Goal: Complete application form

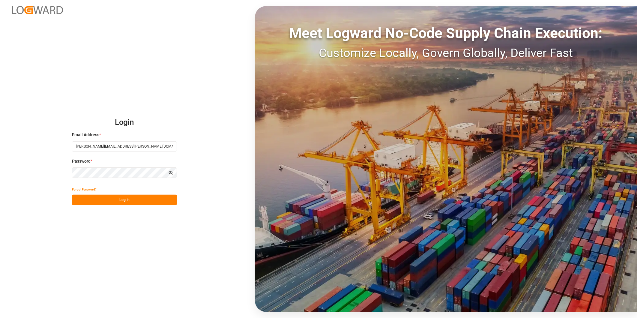
click at [150, 206] on div "Login Email Address * ida.timmen@melitta.de Password * Show password Forgot Pas…" at bounding box center [318, 159] width 637 height 318
drag, startPoint x: 141, startPoint y: 200, endPoint x: 106, endPoint y: 202, distance: 34.5
click at [106, 202] on button "Log In" at bounding box center [124, 200] width 105 height 10
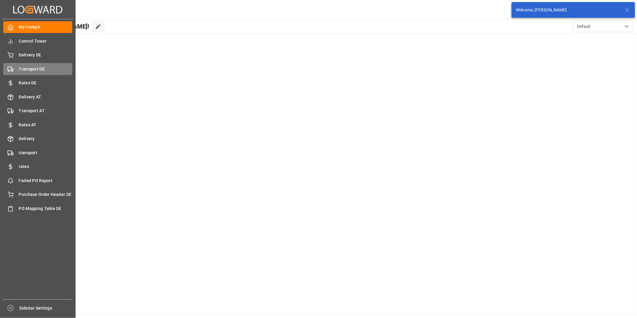
click at [35, 70] on span "Transport DE" at bounding box center [46, 69] width 54 height 6
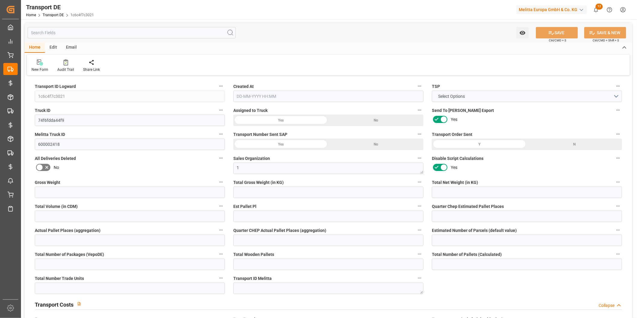
type input "744"
type input "682.56"
type input "617.472"
type input "1946.88"
type input "2"
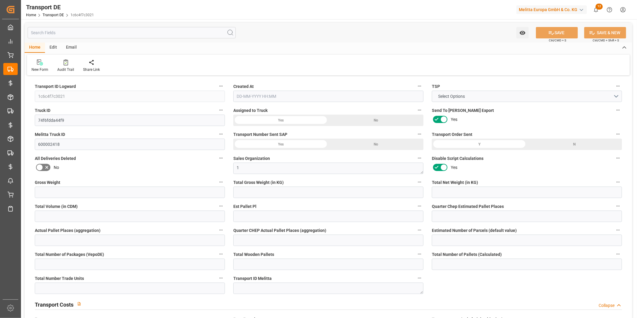
type input "0"
type input "1"
type input "0"
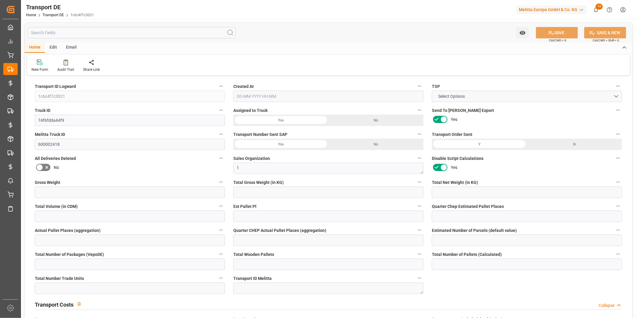
type input "2"
type input "0"
type input "50.26"
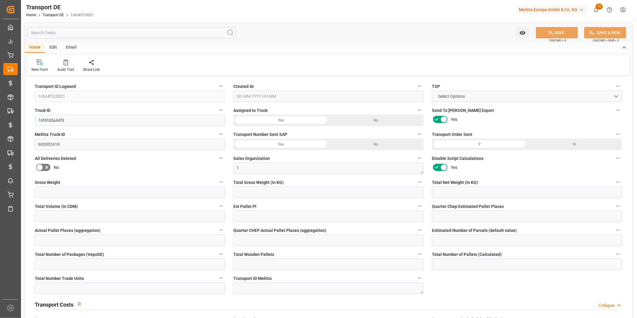
type input "5.925"
type input "50.26"
type input "50"
type input "0"
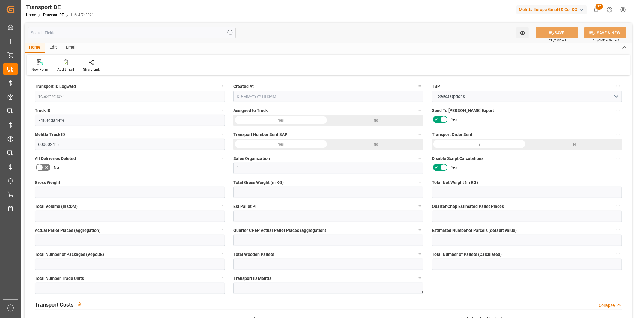
type input "0"
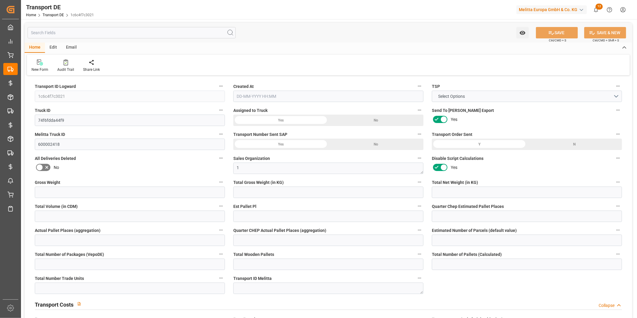
type input "0"
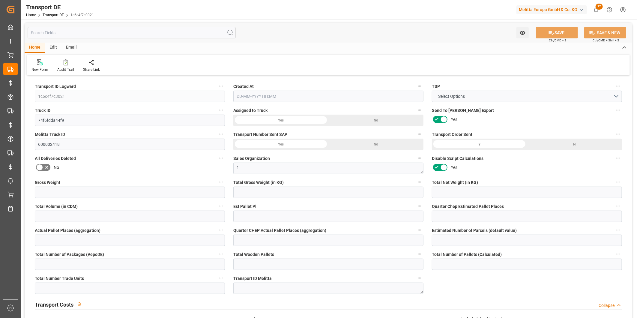
type input "0"
type input "682.56"
type input "4710.8598"
type input "21"
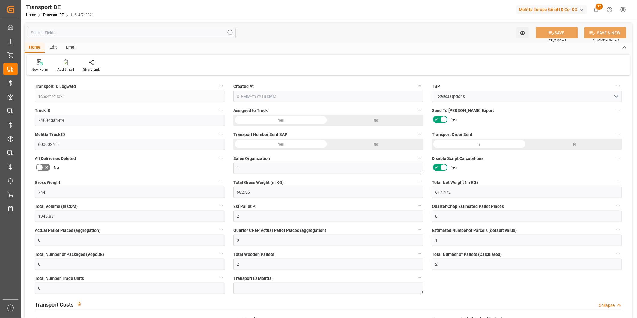
type input "35"
type input "0"
type input "2"
type input "0"
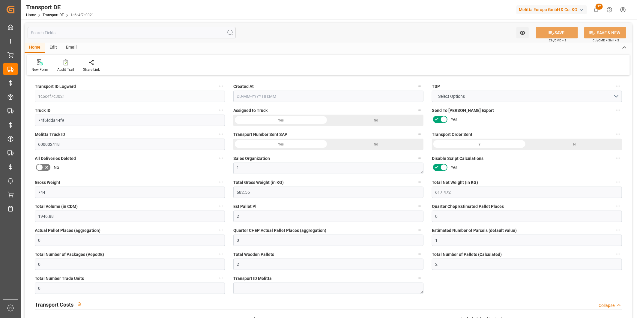
type input "0"
type input "1"
type input "0"
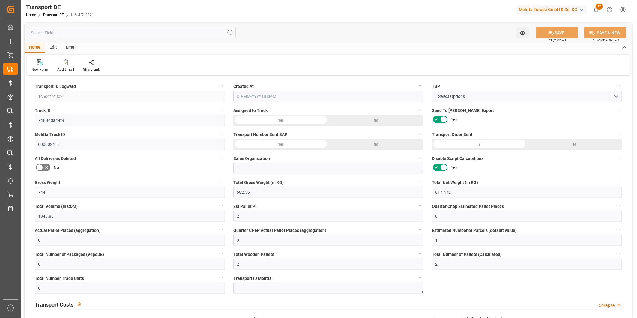
type input "288"
type input "56.185"
type input "50.26"
type input "[DATE] 12:26"
type input "[DATE]"
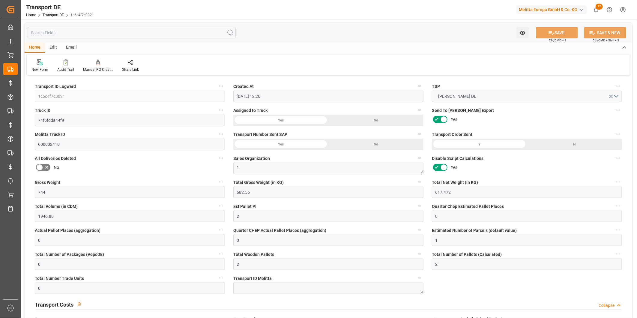
type input "[DATE]"
click at [65, 71] on div "Audit Trail" at bounding box center [65, 69] width 17 height 5
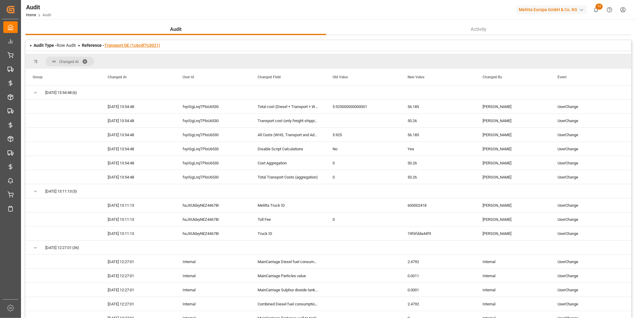
click at [145, 44] on link "Transport DE (1c6c4f7c3021)" at bounding box center [132, 45] width 56 height 5
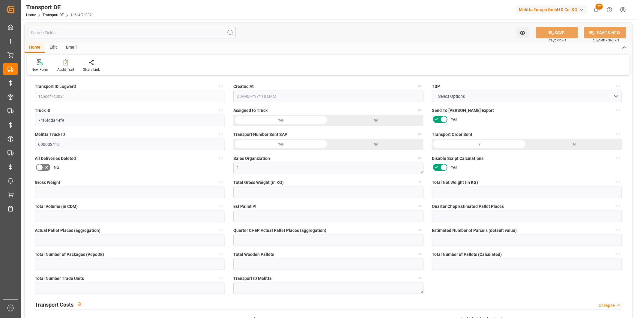
type input "744"
type input "682.56"
type input "617.472"
type input "1946.88"
type input "2"
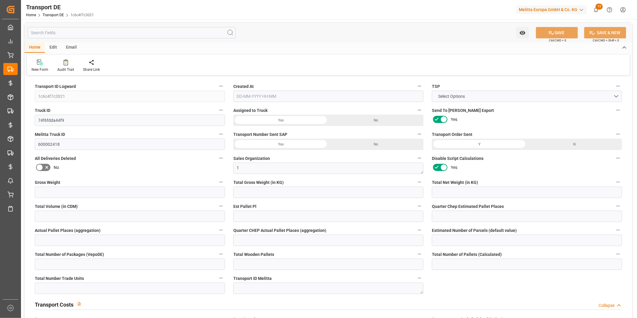
type input "0"
type input "1"
type input "0"
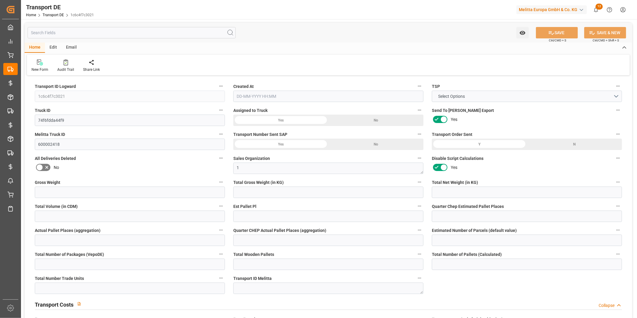
type input "2"
type input "0"
type input "50.26"
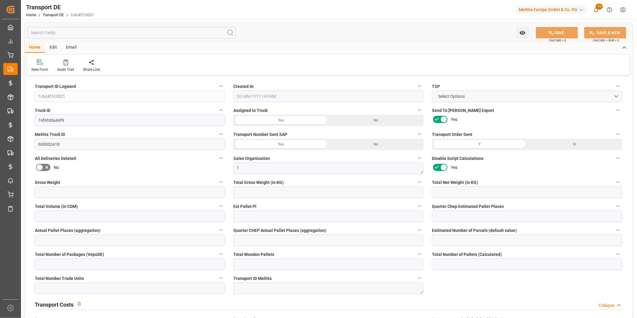
type input "5.925"
type input "50.26"
type input "50"
type input "0"
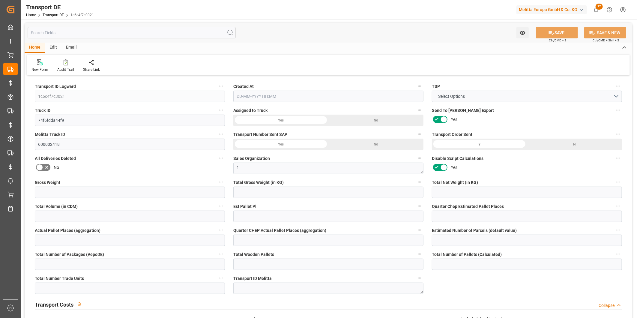
type input "0"
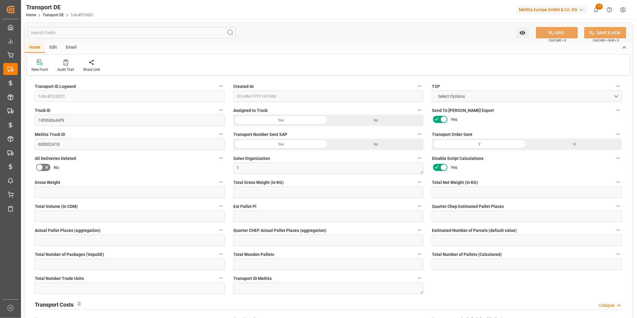
type input "0"
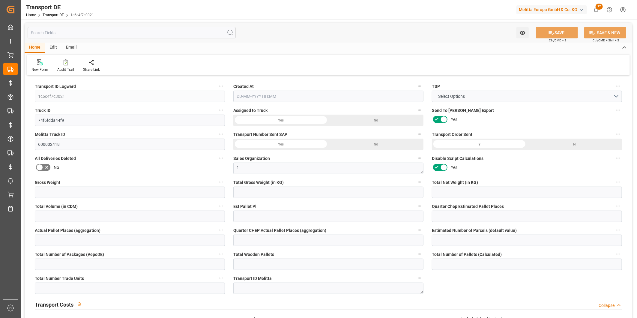
type input "0"
type input "682.56"
type input "4710.8598"
type input "21"
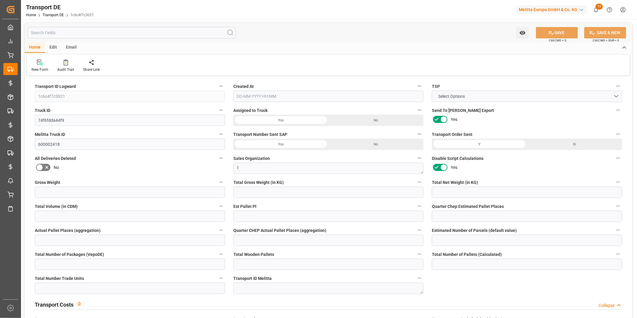
type input "35"
type input "0"
type input "2"
type input "0"
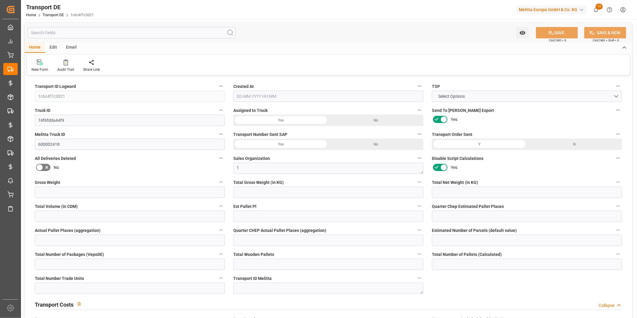
type input "0"
type input "1"
type input "0"
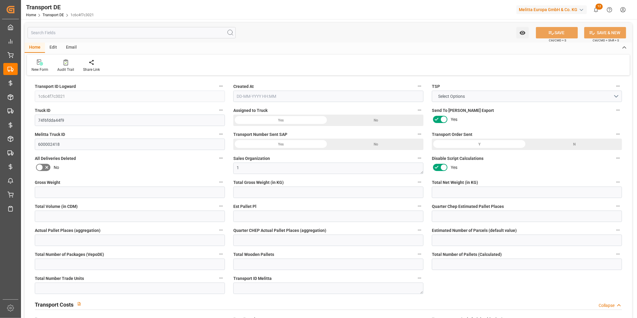
type input "288"
type input "56.185"
type input "50.26"
type input "[DATE] 12:26"
type input "[DATE]"
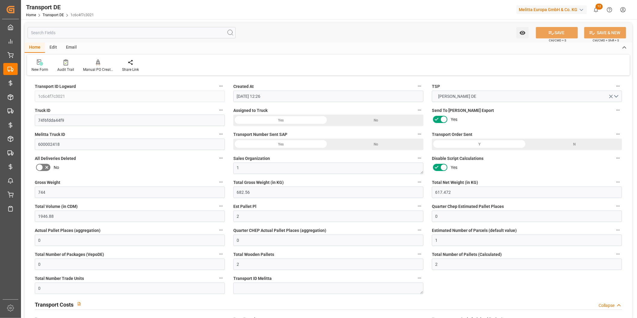
type input "[DATE]"
click at [70, 67] on div "Audit Trail" at bounding box center [65, 69] width 17 height 5
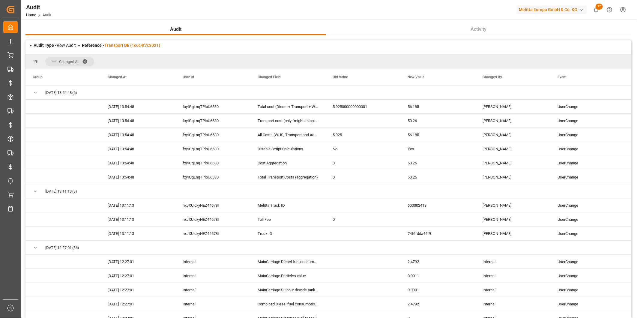
click at [131, 49] on div "Audit Type - Row Audit Reference - Transport DE (1c6c4f7c3021)" at bounding box center [328, 45] width 606 height 10
click at [126, 43] on link "Transport DE (1c6c4f7c3021)" at bounding box center [132, 45] width 56 height 5
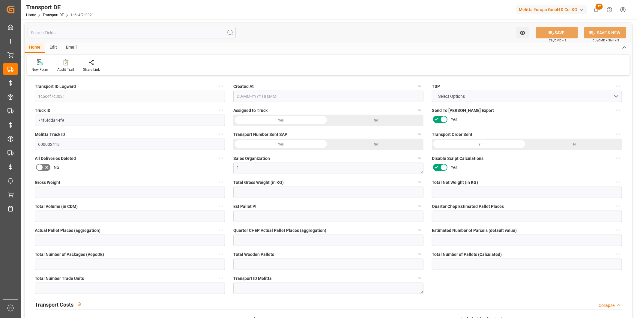
type input "744"
type input "682.56"
type input "617.472"
type input "1946.88"
type input "2"
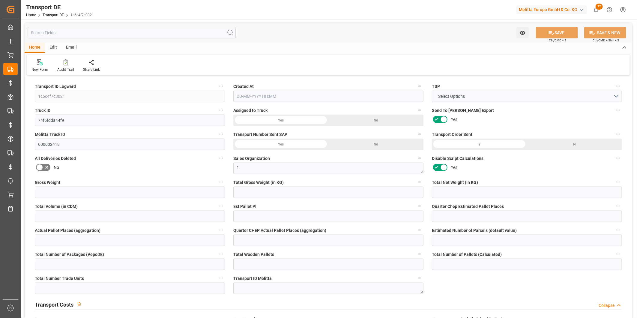
type input "0"
type input "1"
type input "0"
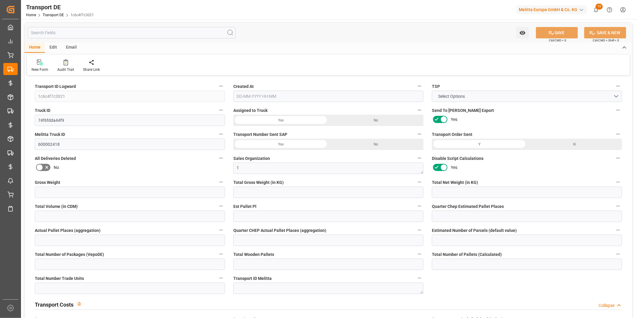
type input "2"
type input "0"
type input "50.26"
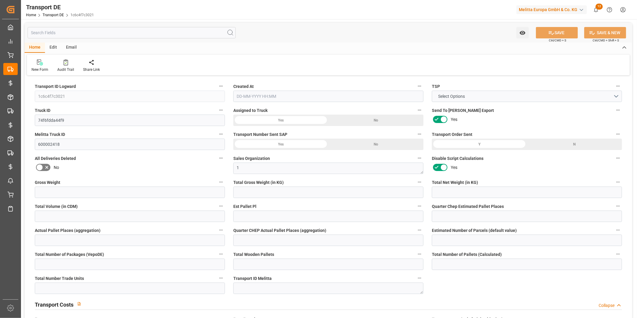
type input "5.925"
type input "50.26"
type input "50"
type input "0"
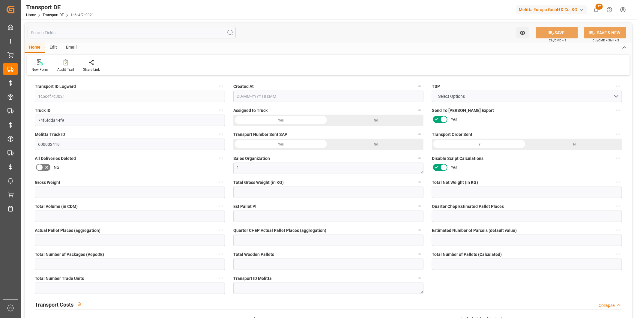
type input "0"
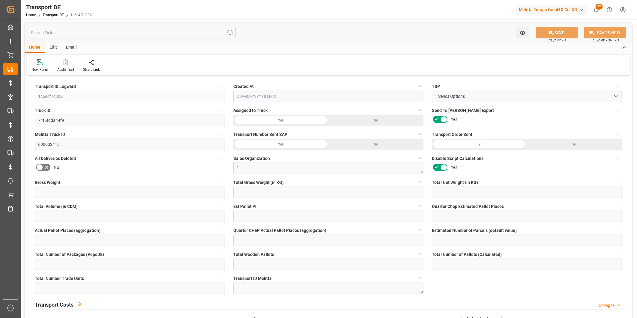
type input "0"
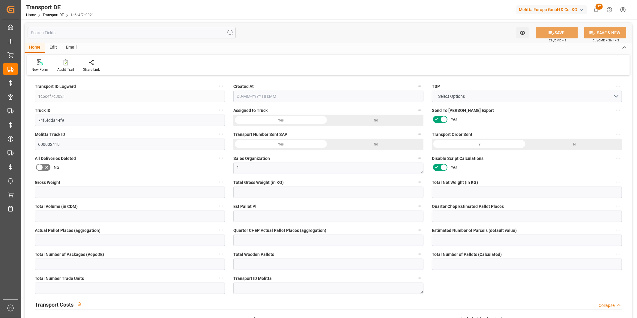
type input "0"
type input "682.56"
type input "4710.8598"
type input "21"
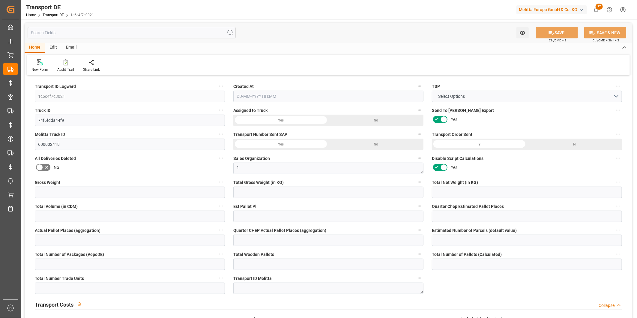
type input "35"
type input "0"
type input "2"
type input "0"
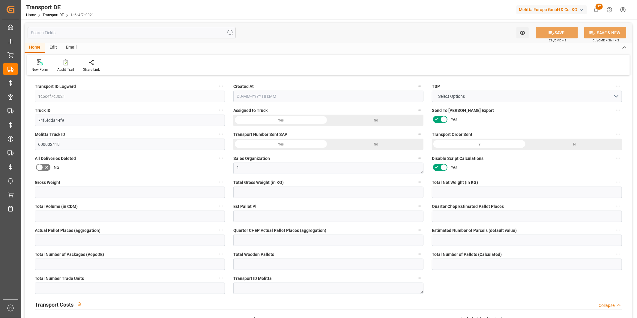
type input "0"
type input "1"
type input "0"
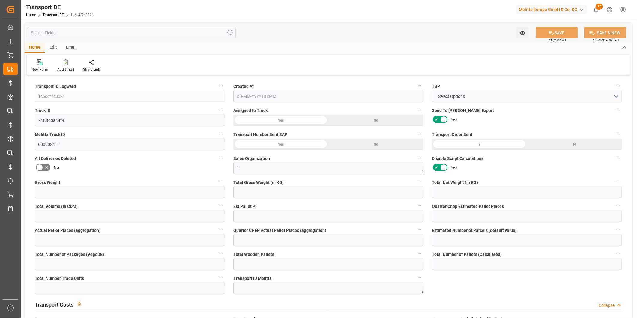
type input "288"
type input "56.185"
type input "50.26"
type input "[DATE] 12:26"
type input "[DATE]"
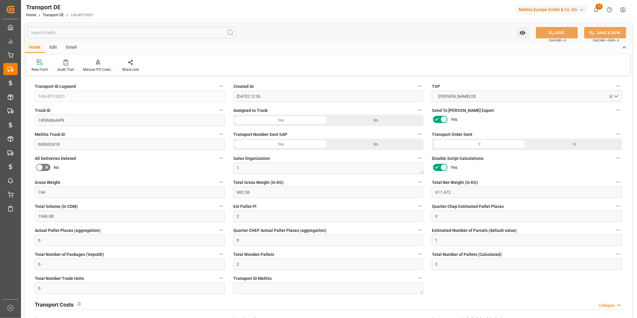
type input "[DATE]"
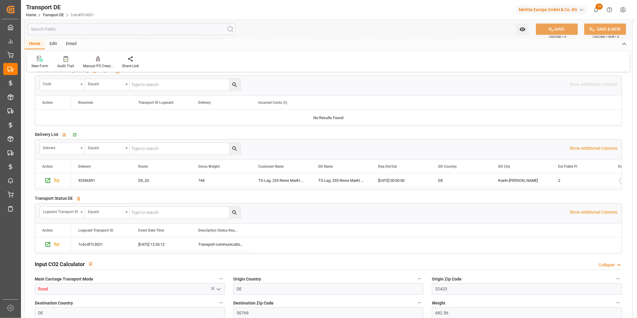
scroll to position [1006, 0]
click at [77, 136] on div "Go to Delivery DE Grid" at bounding box center [77, 134] width 11 height 5
click at [68, 59] on div at bounding box center [65, 58] width 17 height 6
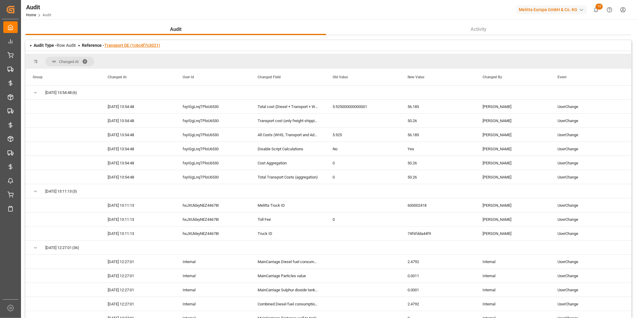
click at [139, 47] on link "Transport DE (1c6c4f7c3021)" at bounding box center [132, 45] width 56 height 5
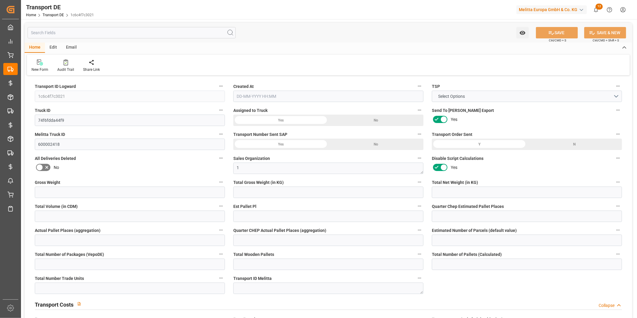
type input "744"
type input "682.56"
type input "617.472"
type input "1946.88"
type input "2"
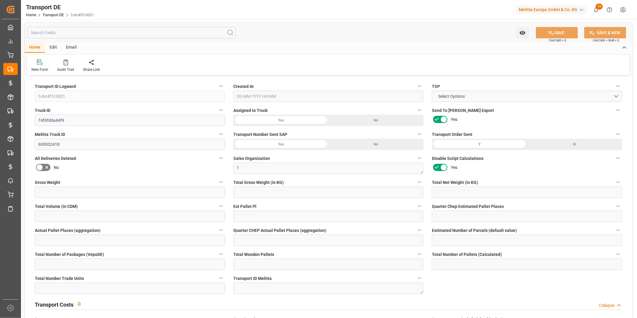
type input "0"
type input "1"
type input "0"
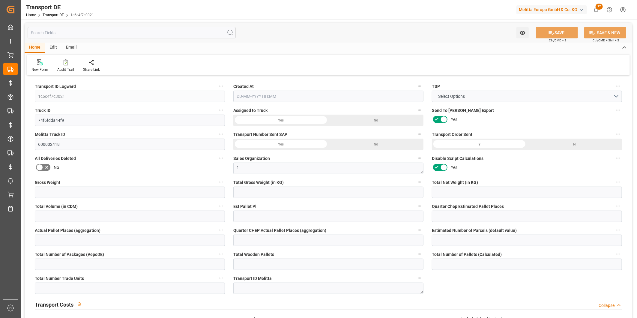
type input "2"
type input "0"
type input "50.26"
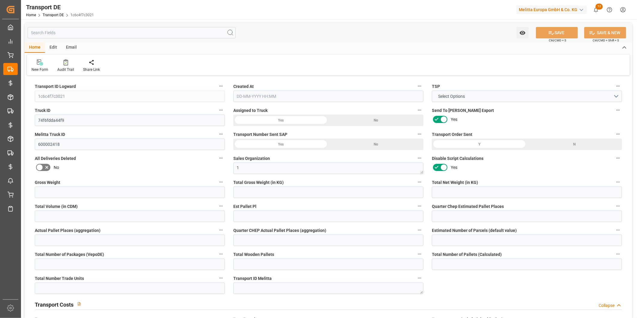
type input "5.925"
type input "50.26"
type input "50"
type input "0"
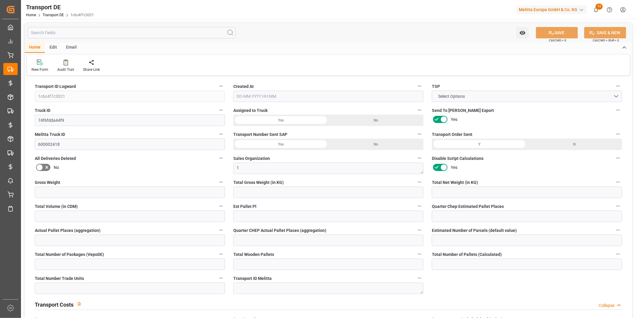
type input "0"
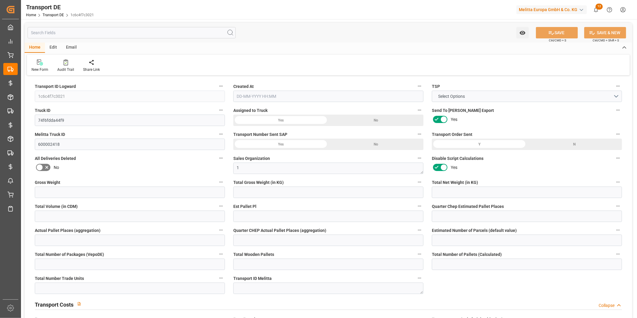
type input "0"
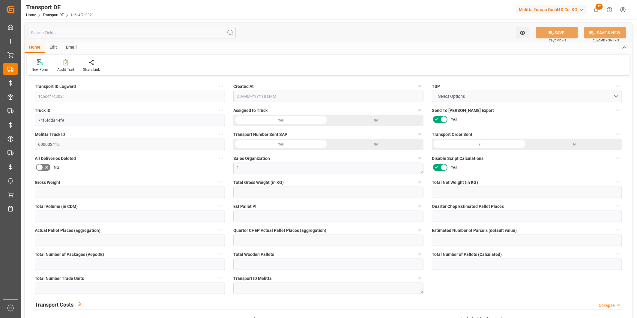
type input "0"
type input "682.56"
type input "4710.8598"
type input "21"
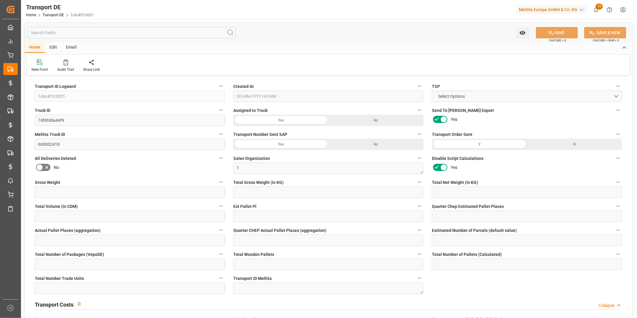
type input "35"
type input "0"
type input "2"
type input "0"
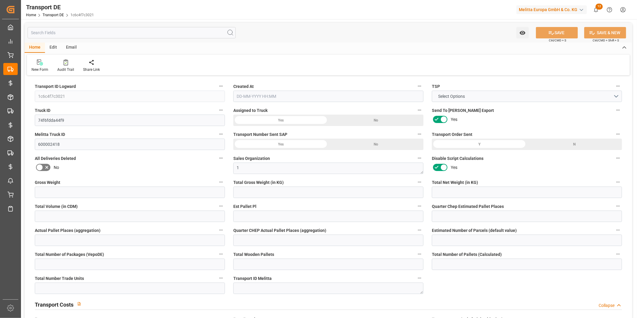
type input "0"
type input "1"
type input "0"
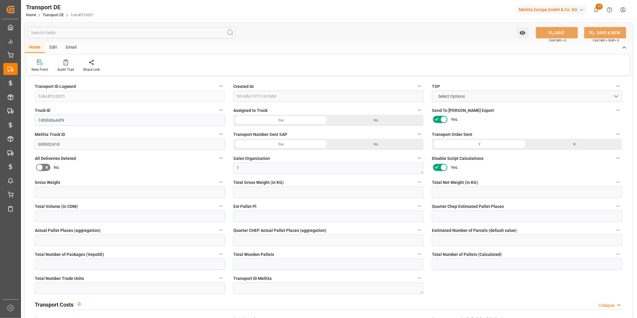
type input "288"
type input "56.185"
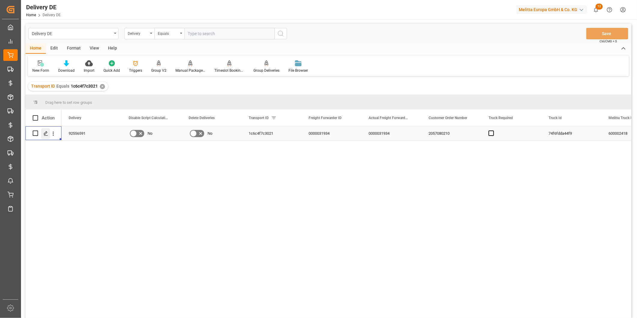
click at [46, 133] on polygon "Press SPACE to select this row." at bounding box center [45, 132] width 3 height 3
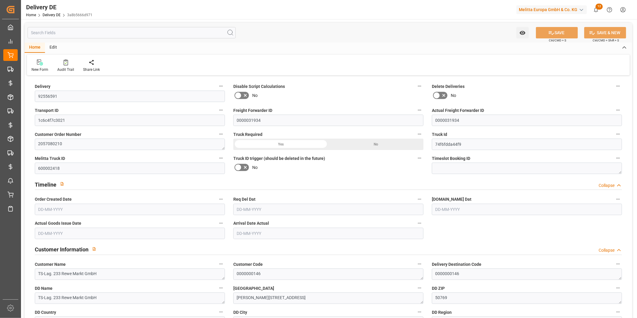
type input "0"
type input "2"
type input "617.472"
type input "744"
type input "1946.88"
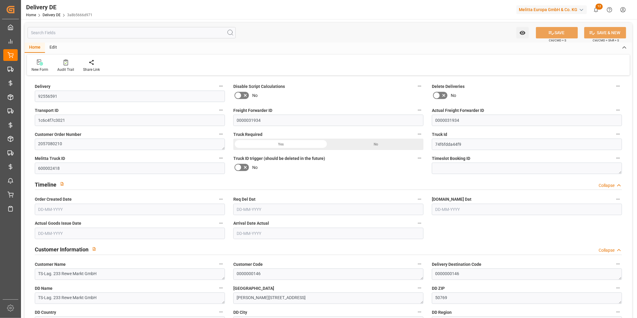
type input "[DATE]"
click at [82, 38] on input "text" at bounding box center [132, 32] width 208 height 11
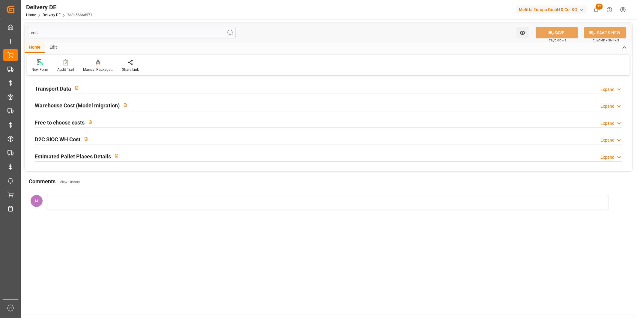
type input "cos"
click at [52, 91] on h2 "Transport Data" at bounding box center [53, 89] width 36 height 8
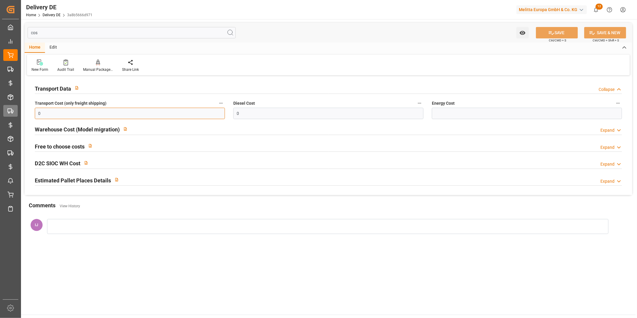
drag, startPoint x: 62, startPoint y: 118, endPoint x: 8, endPoint y: 113, distance: 54.5
click at [8, 113] on div "Created by potrace 1.15, written by Peter Selinger 2001-2017 Created by potrace…" at bounding box center [318, 159] width 637 height 318
type input "50.26"
click at [555, 31] on button "SAVE" at bounding box center [557, 32] width 42 height 11
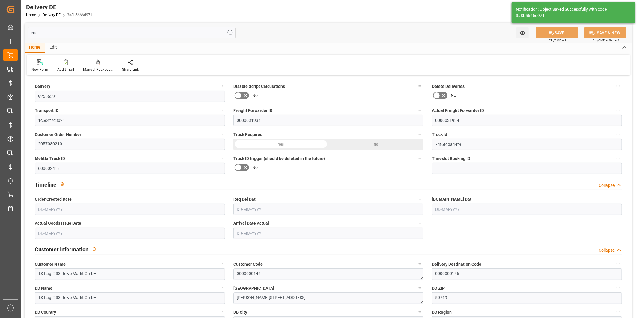
type input "0"
type input "2"
type input "617.472"
type input "744"
type input "1946.88"
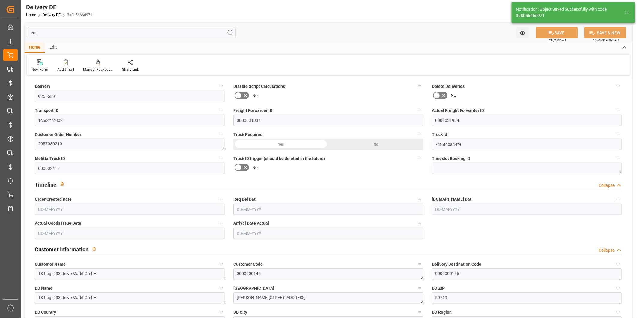
type input "09-09-2025"
type input "[DATE]"
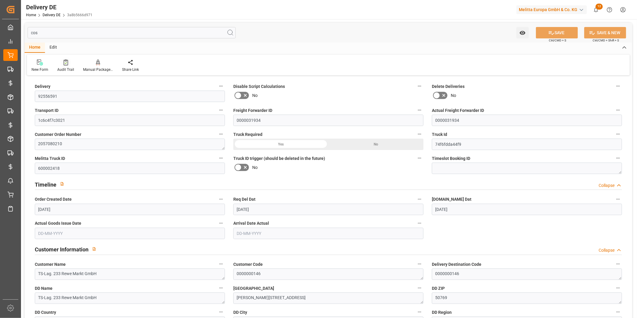
click at [65, 67] on div "Audit Trail" at bounding box center [65, 69] width 17 height 5
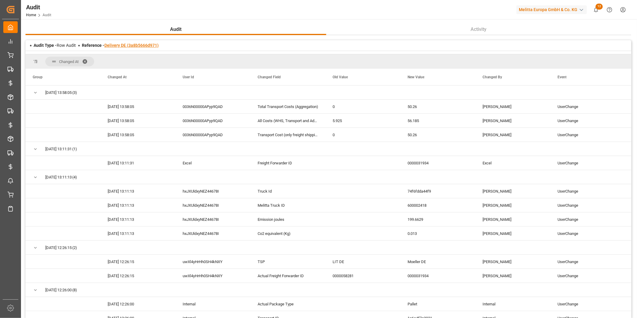
click at [147, 46] on link "Delivery DE (3a8b5666d971)" at bounding box center [131, 45] width 54 height 5
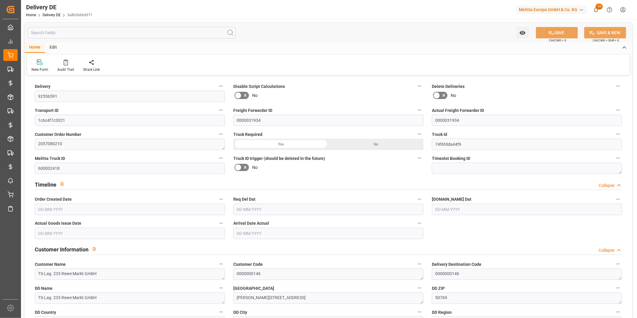
type input "0"
type input "2"
type input "617.472"
type input "744"
type input "1946.88"
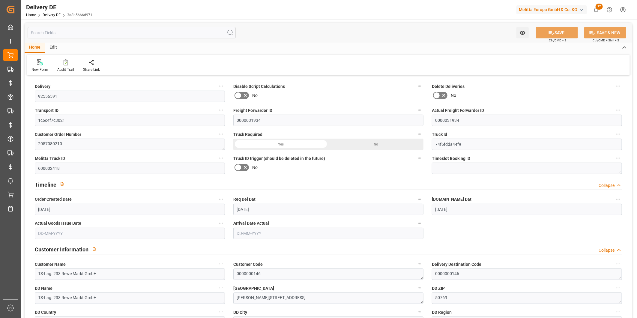
type input "09-09-2025"
type input "[DATE]"
